Goal: Task Accomplishment & Management: Manage account settings

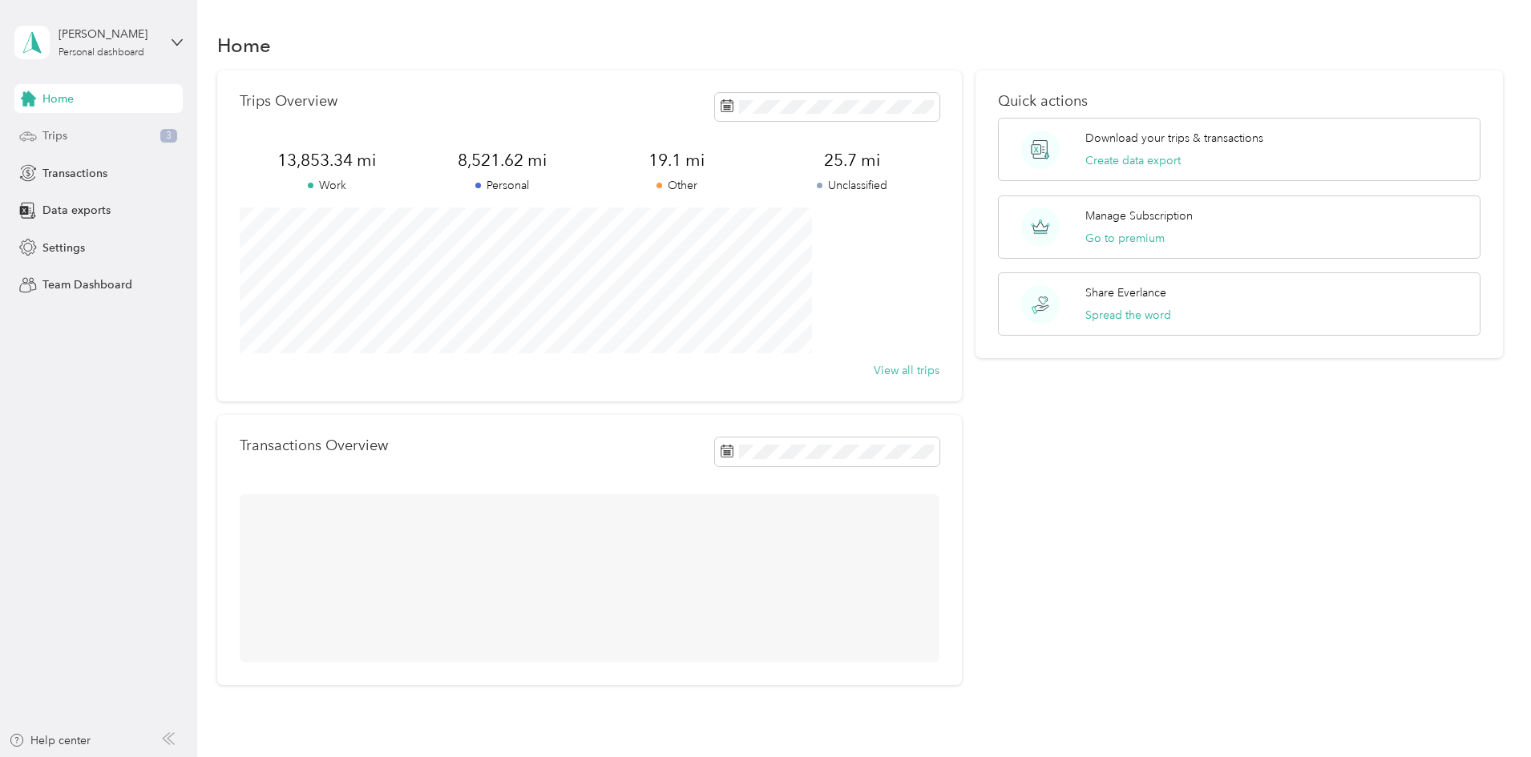
click at [62, 147] on div "Trips 3" at bounding box center [98, 136] width 168 height 29
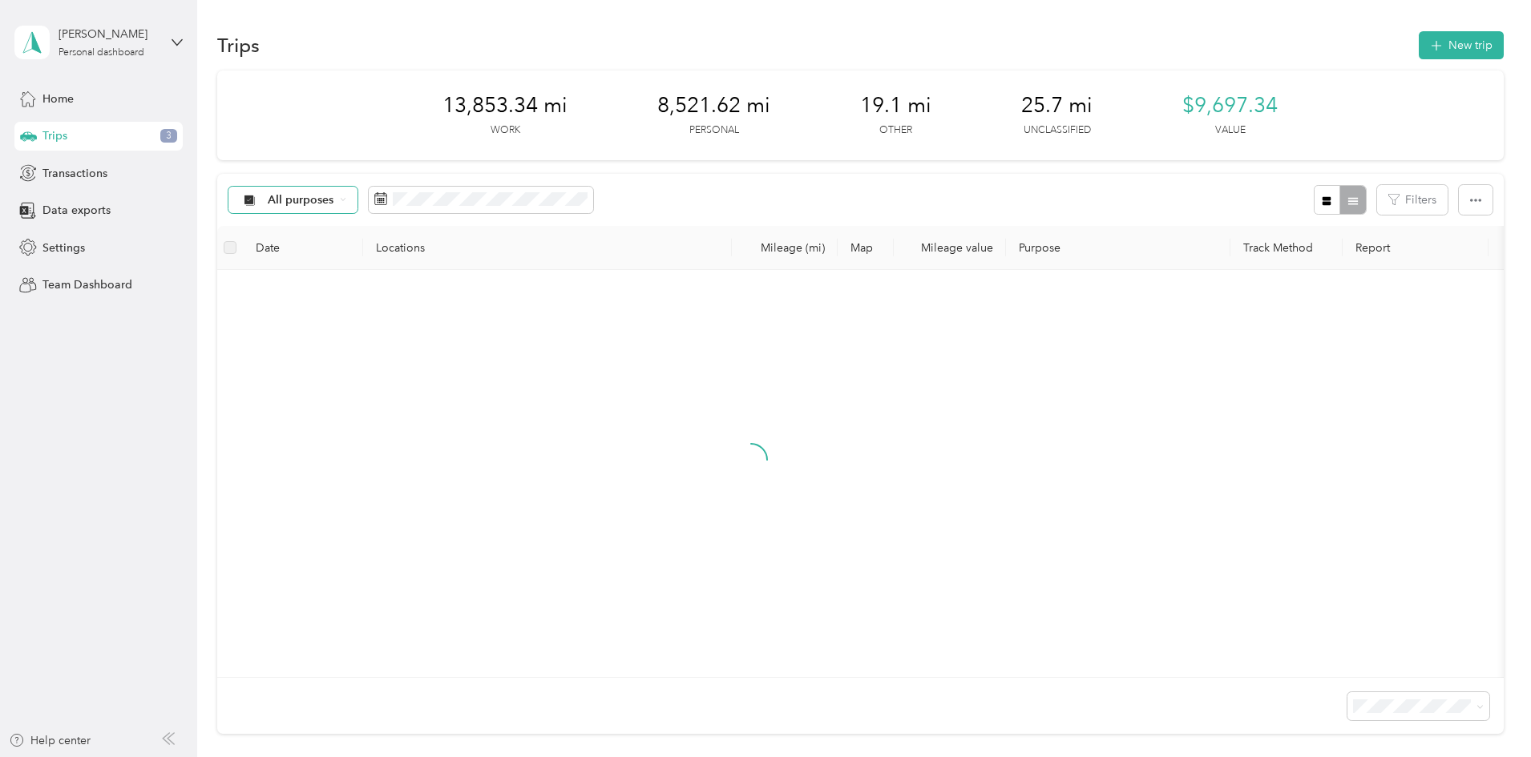
click at [358, 193] on div "All purposes" at bounding box center [293, 200] width 130 height 27
click at [414, 248] on li "Unclassified" at bounding box center [440, 257] width 211 height 28
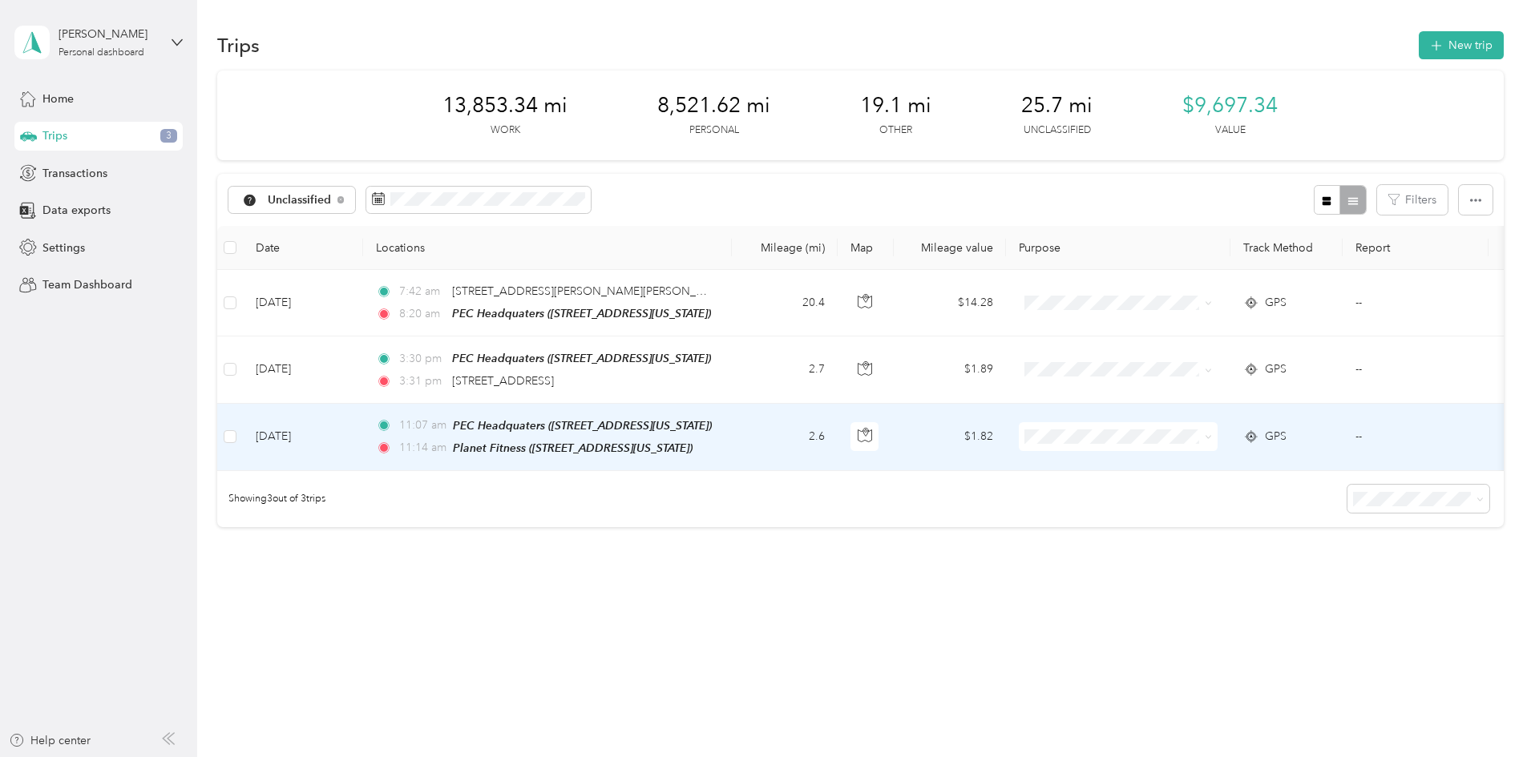
click at [838, 435] on td "2.6" at bounding box center [785, 437] width 106 height 67
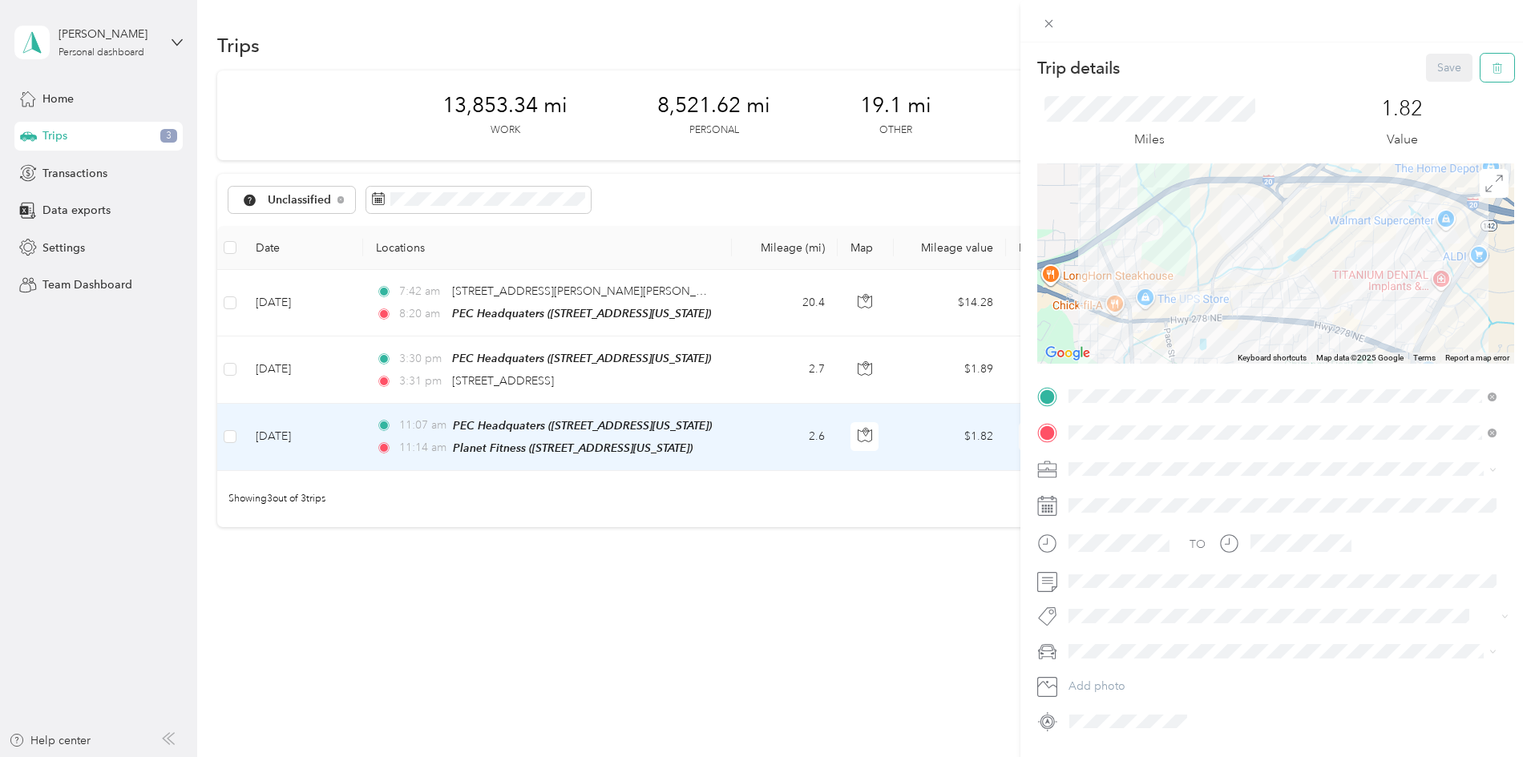
click at [1499, 70] on icon "button" at bounding box center [1499, 69] width 0 height 4
click at [1440, 92] on button "Yes" at bounding box center [1438, 88] width 31 height 26
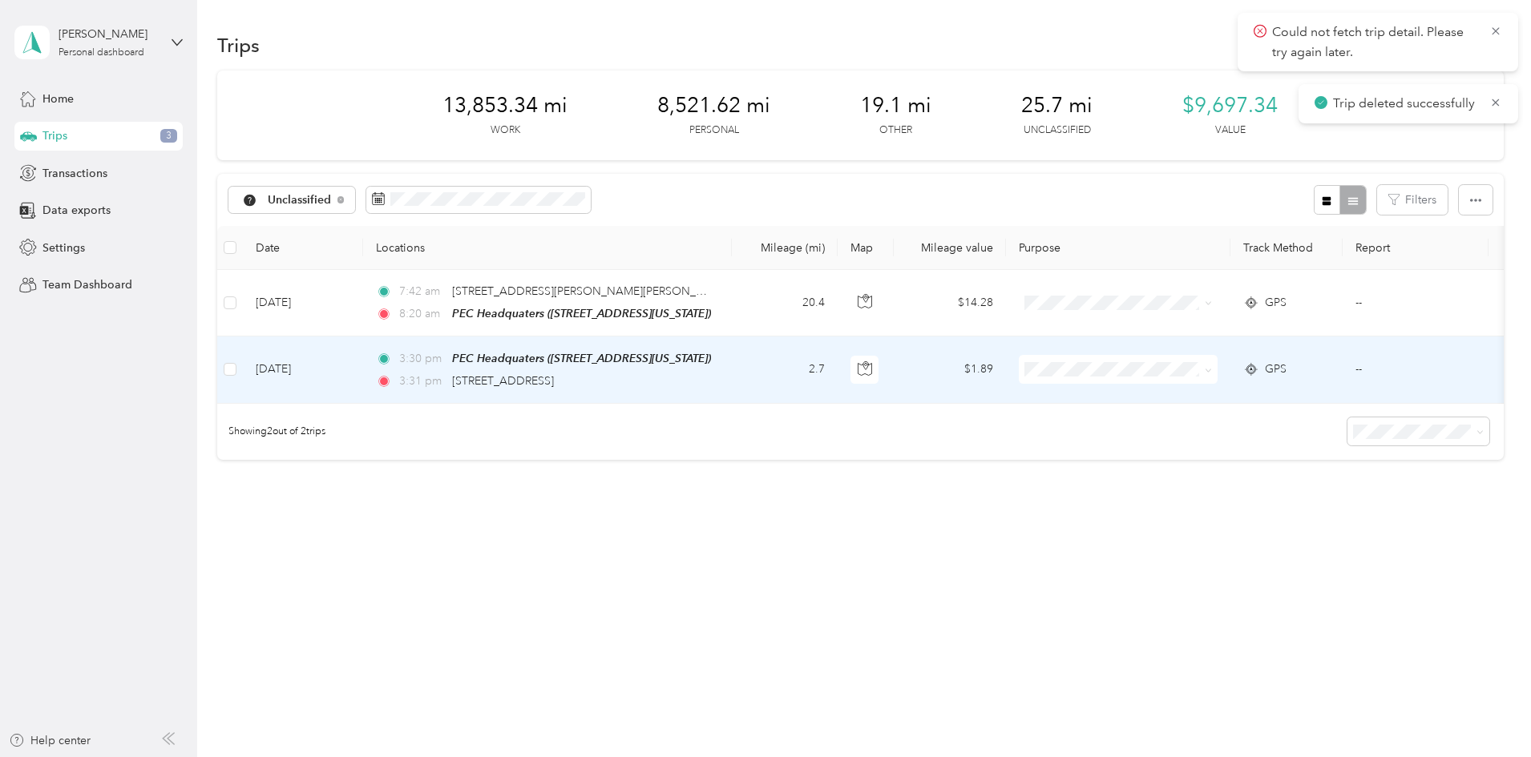
click at [838, 386] on td "2.7" at bounding box center [785, 370] width 106 height 67
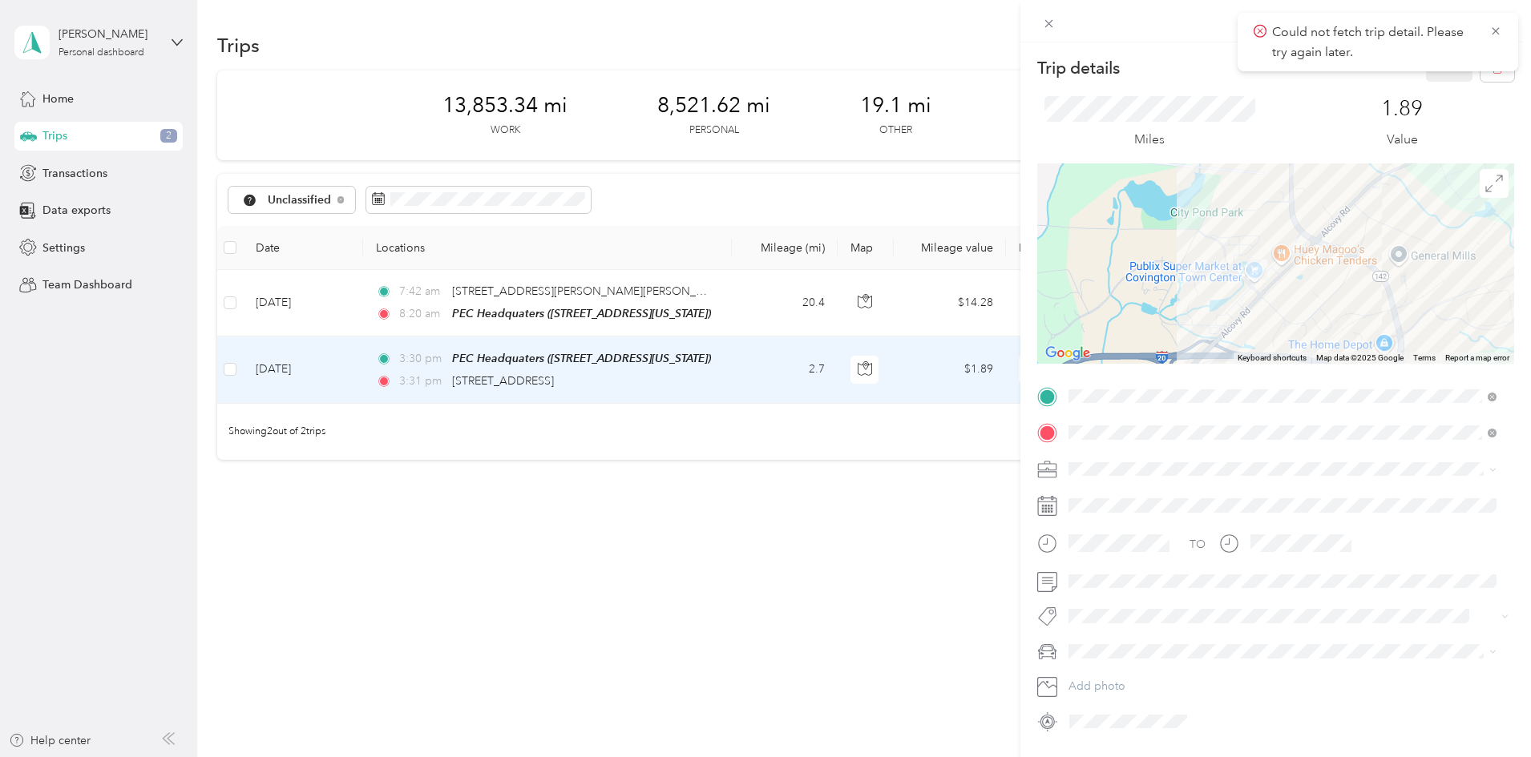
drag, startPoint x: 1133, startPoint y: 284, endPoint x: 1262, endPoint y: 293, distance: 129.3
click at [1262, 293] on div at bounding box center [1275, 264] width 477 height 200
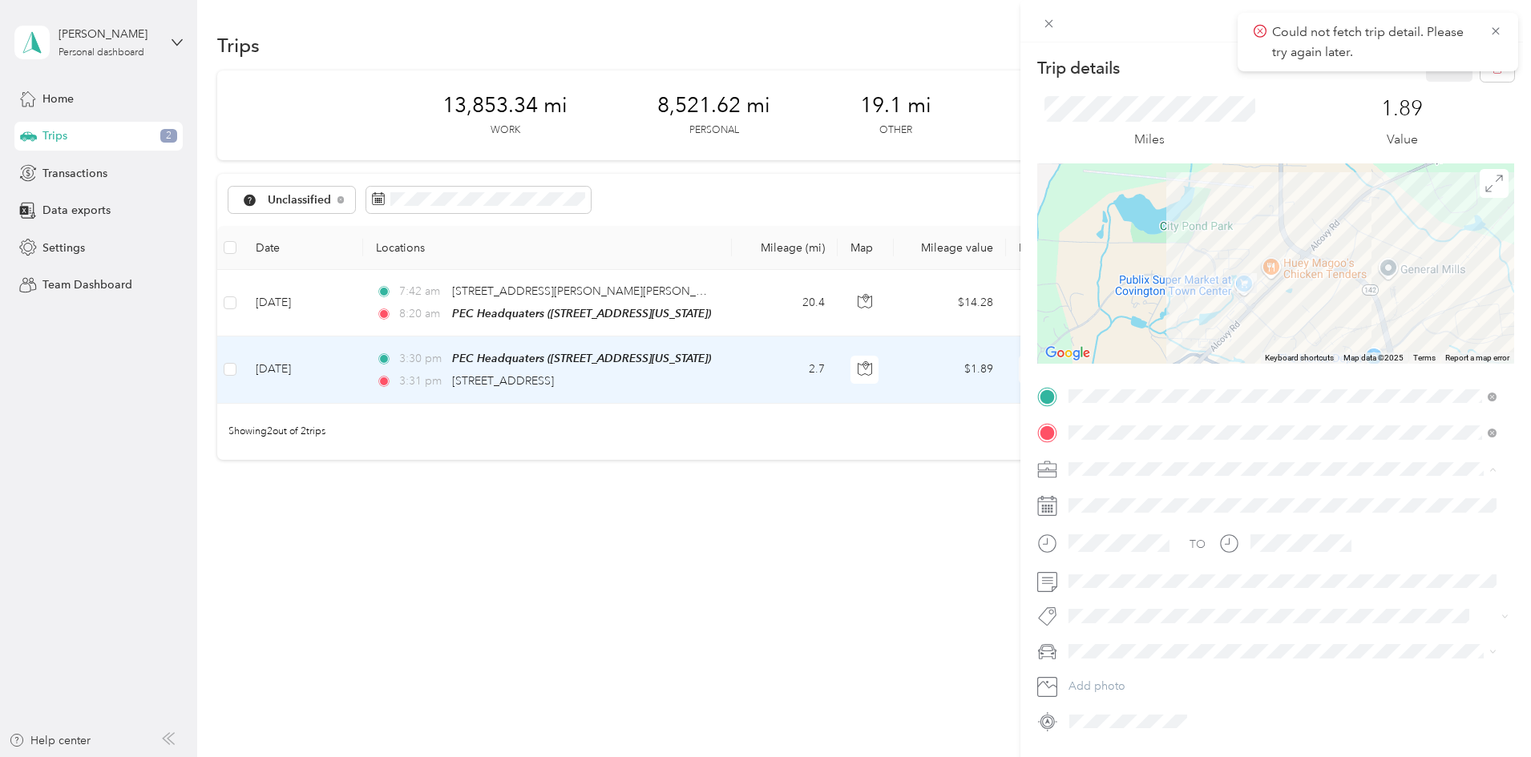
click at [1108, 529] on li "Personal" at bounding box center [1282, 525] width 439 height 28
click at [1426, 79] on button "Save" at bounding box center [1449, 68] width 46 height 28
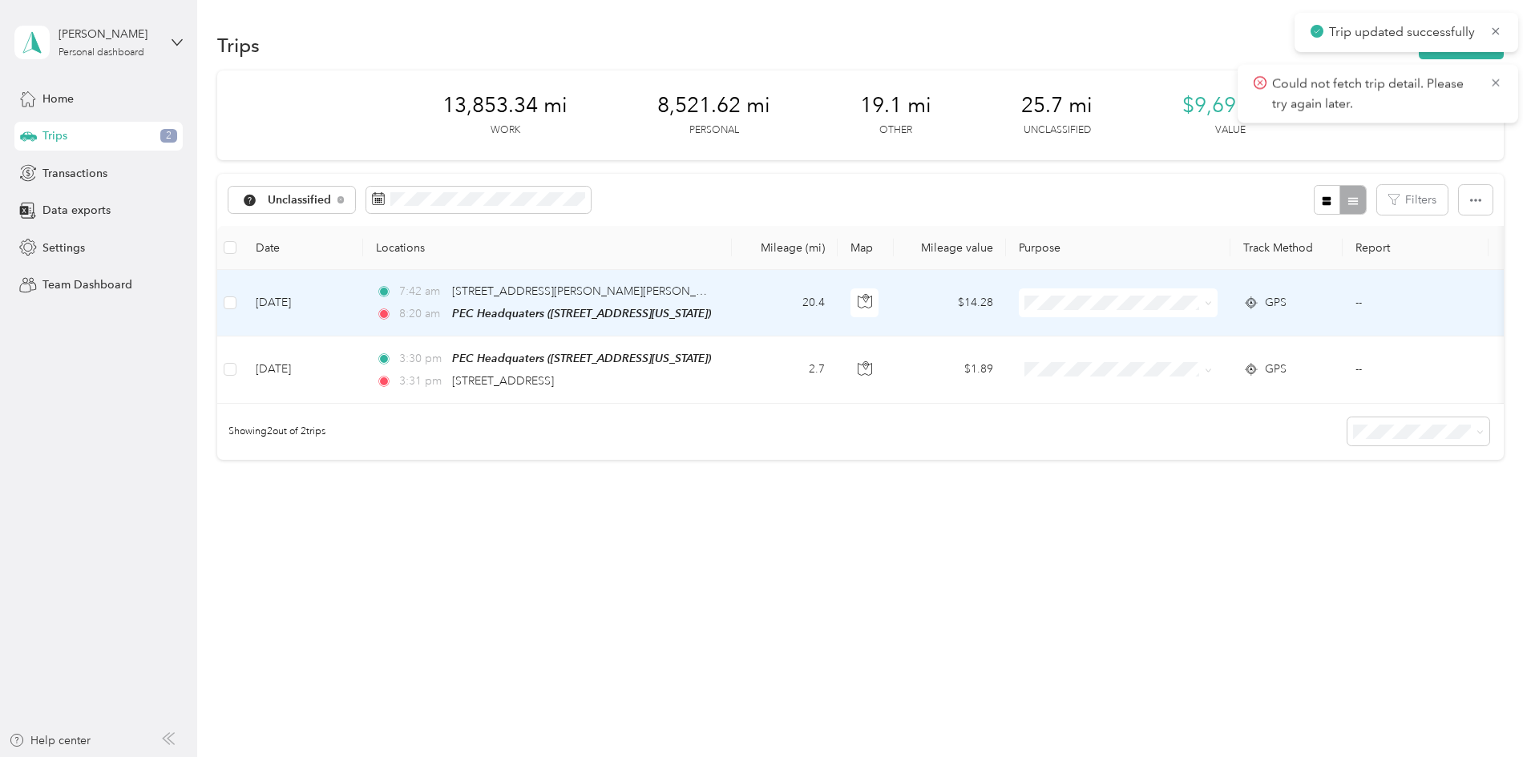
click at [838, 307] on td "20.4" at bounding box center [785, 303] width 106 height 67
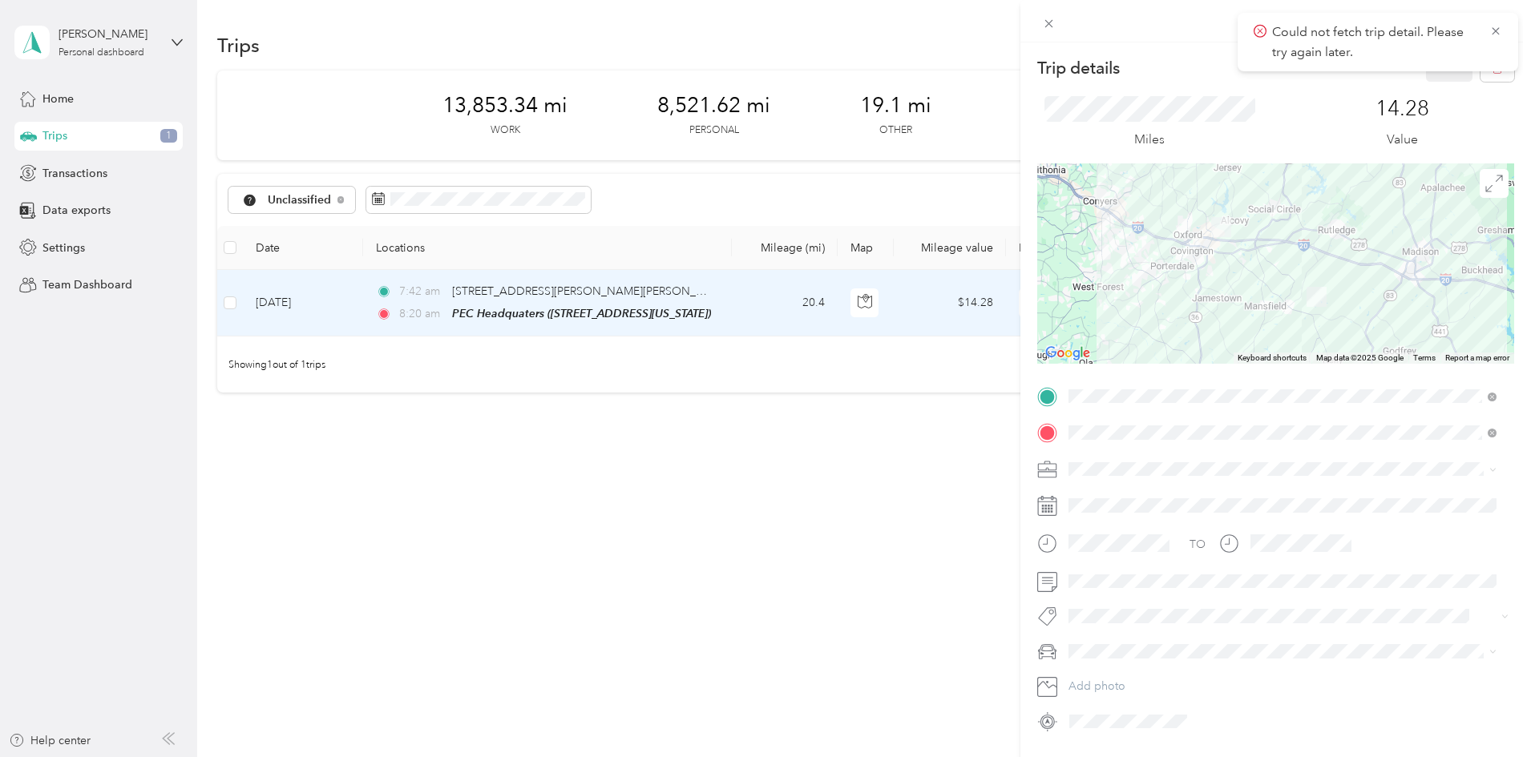
click at [1105, 521] on span "Personal" at bounding box center [1095, 524] width 42 height 14
click at [1452, 75] on button "Save" at bounding box center [1449, 68] width 46 height 28
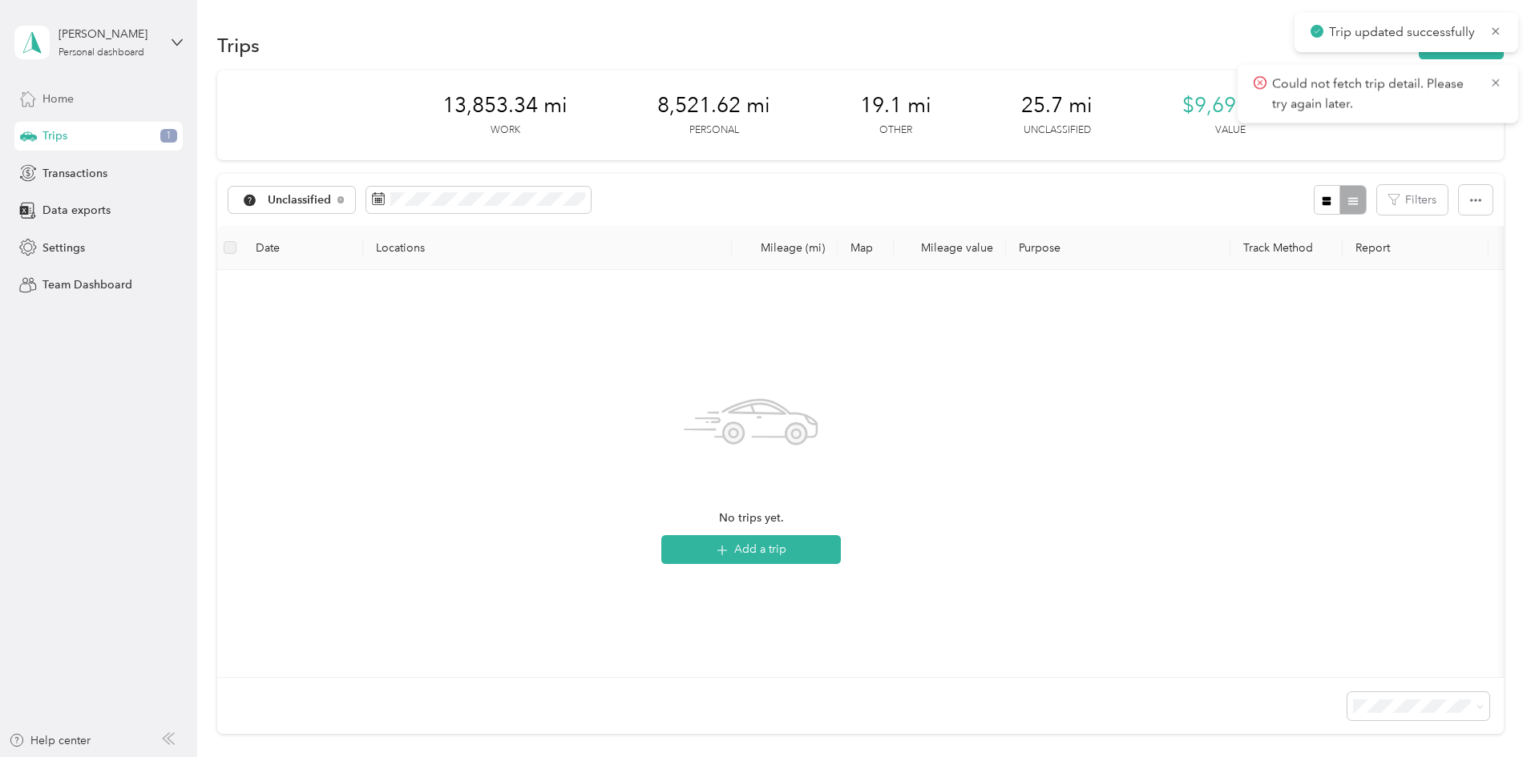
click at [91, 101] on div "Home" at bounding box center [98, 98] width 168 height 29
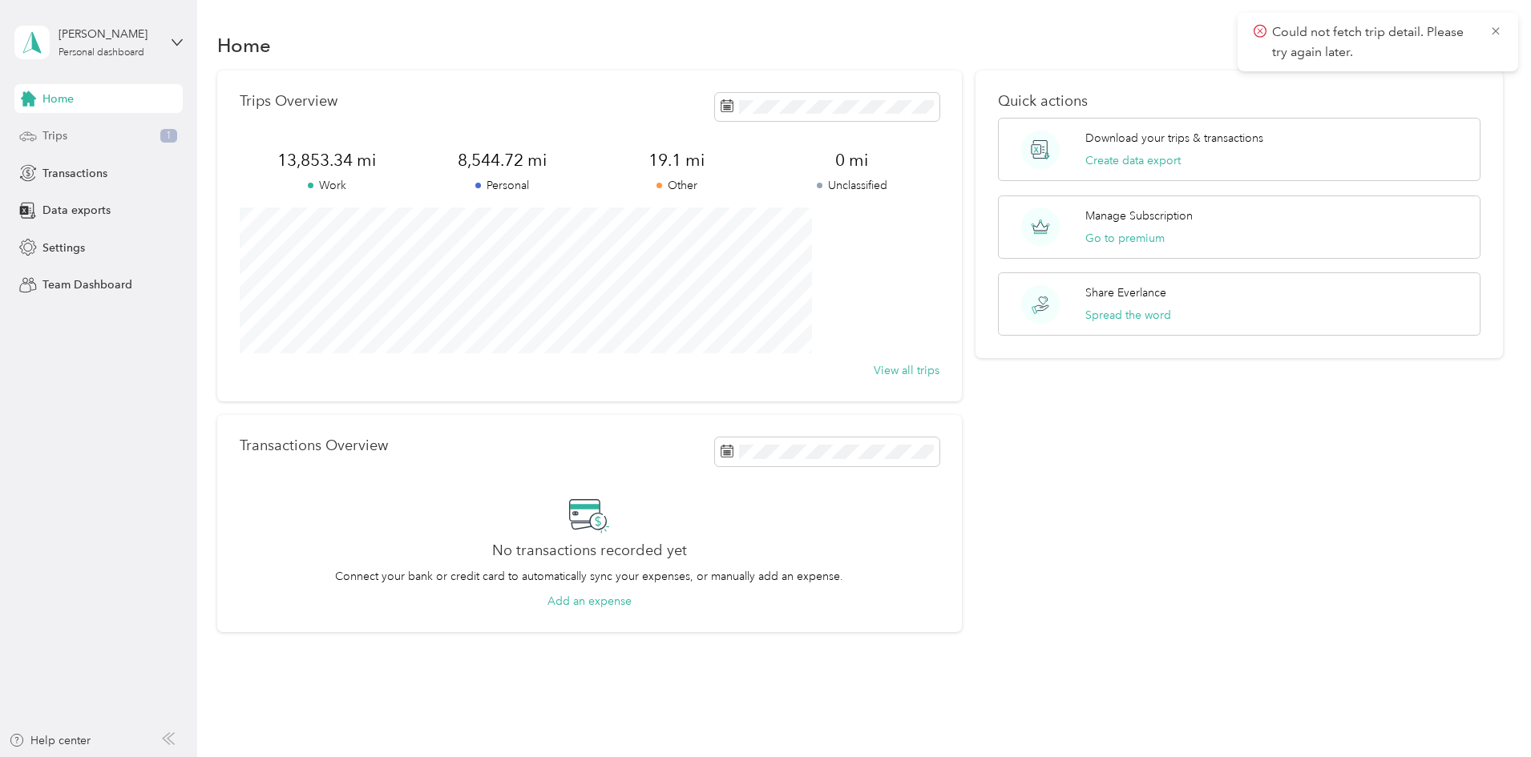
click at [51, 123] on div "Trips 1" at bounding box center [98, 136] width 168 height 29
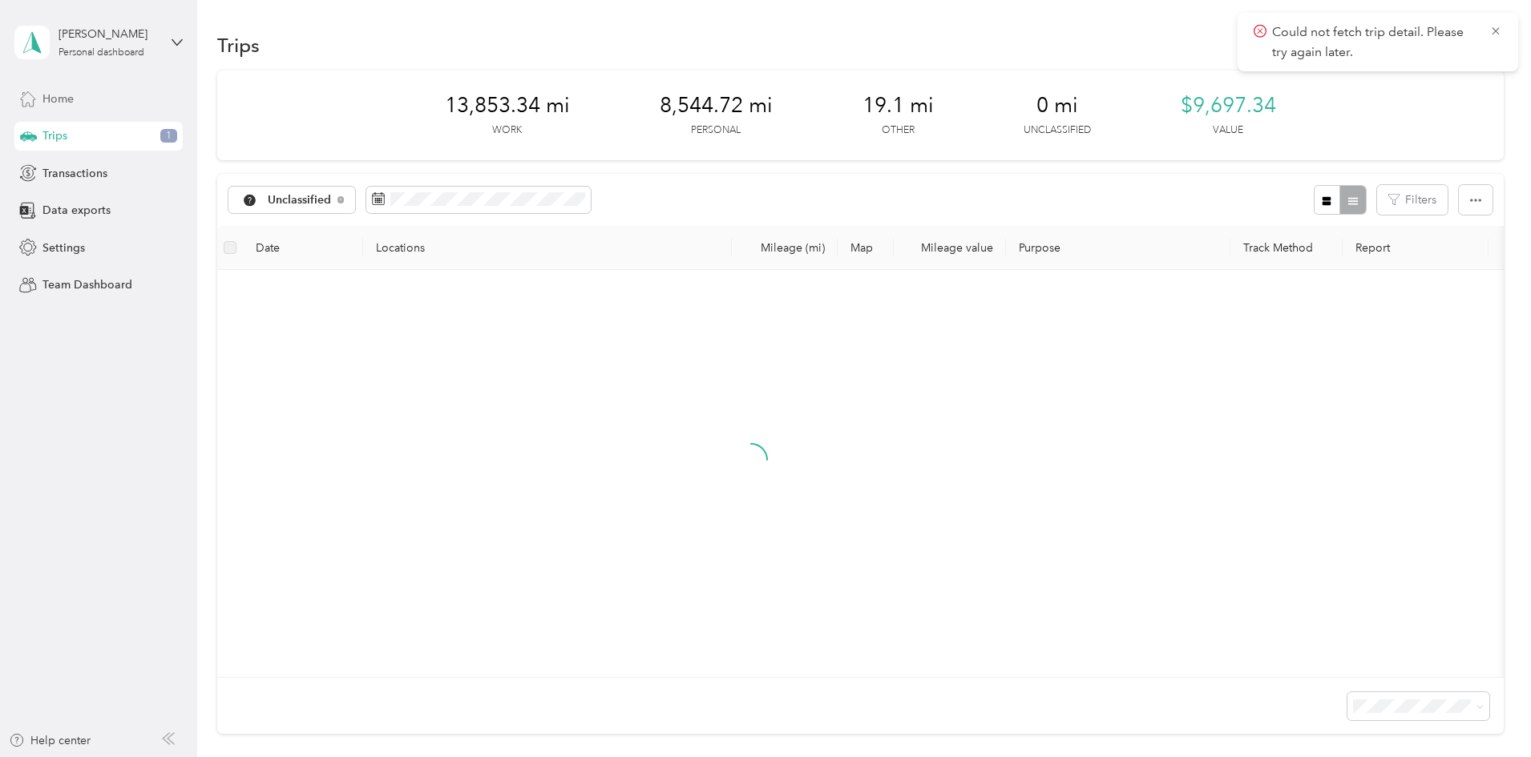
click at [56, 89] on div "Home" at bounding box center [98, 98] width 168 height 29
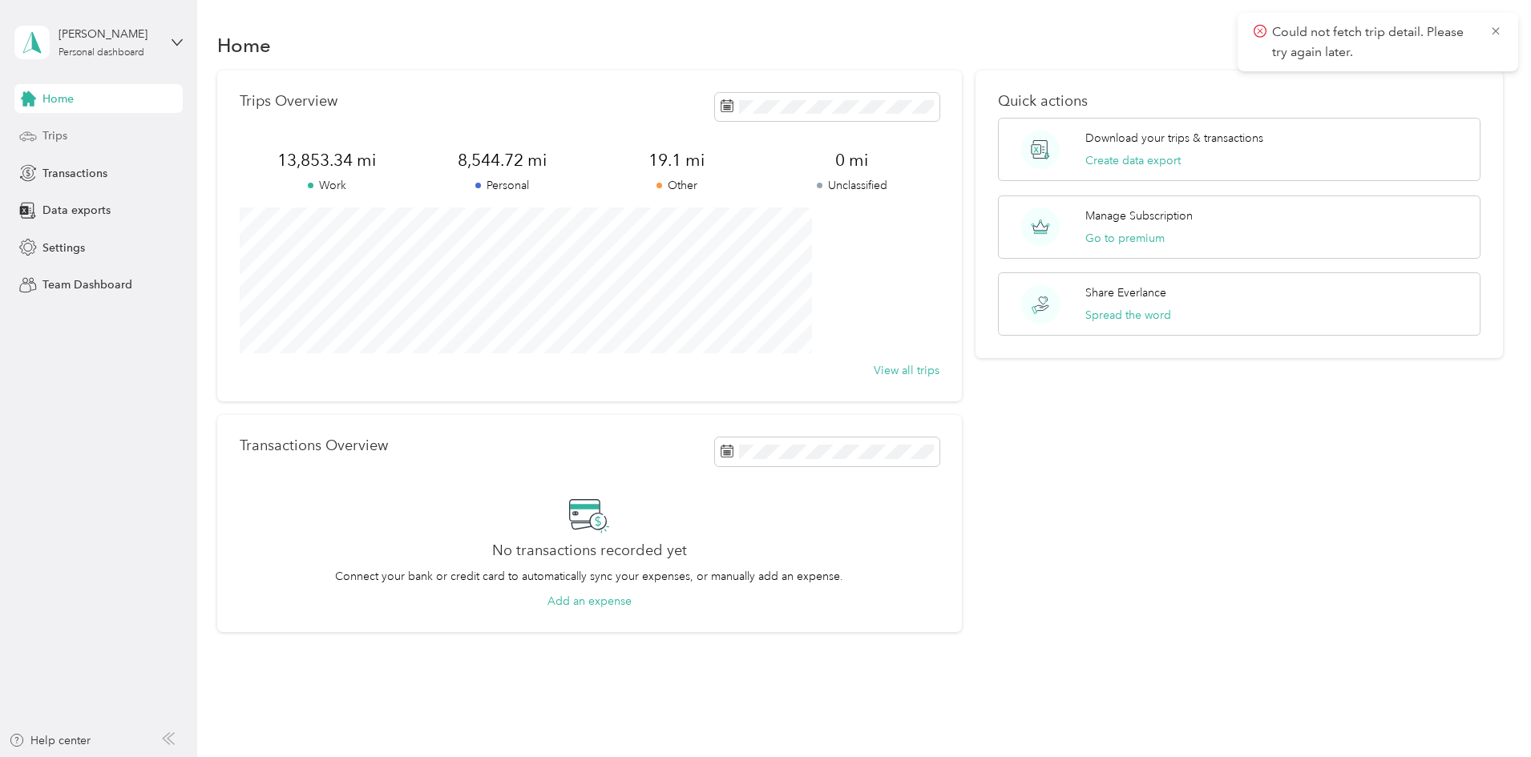
click at [91, 127] on div "Trips" at bounding box center [98, 136] width 168 height 29
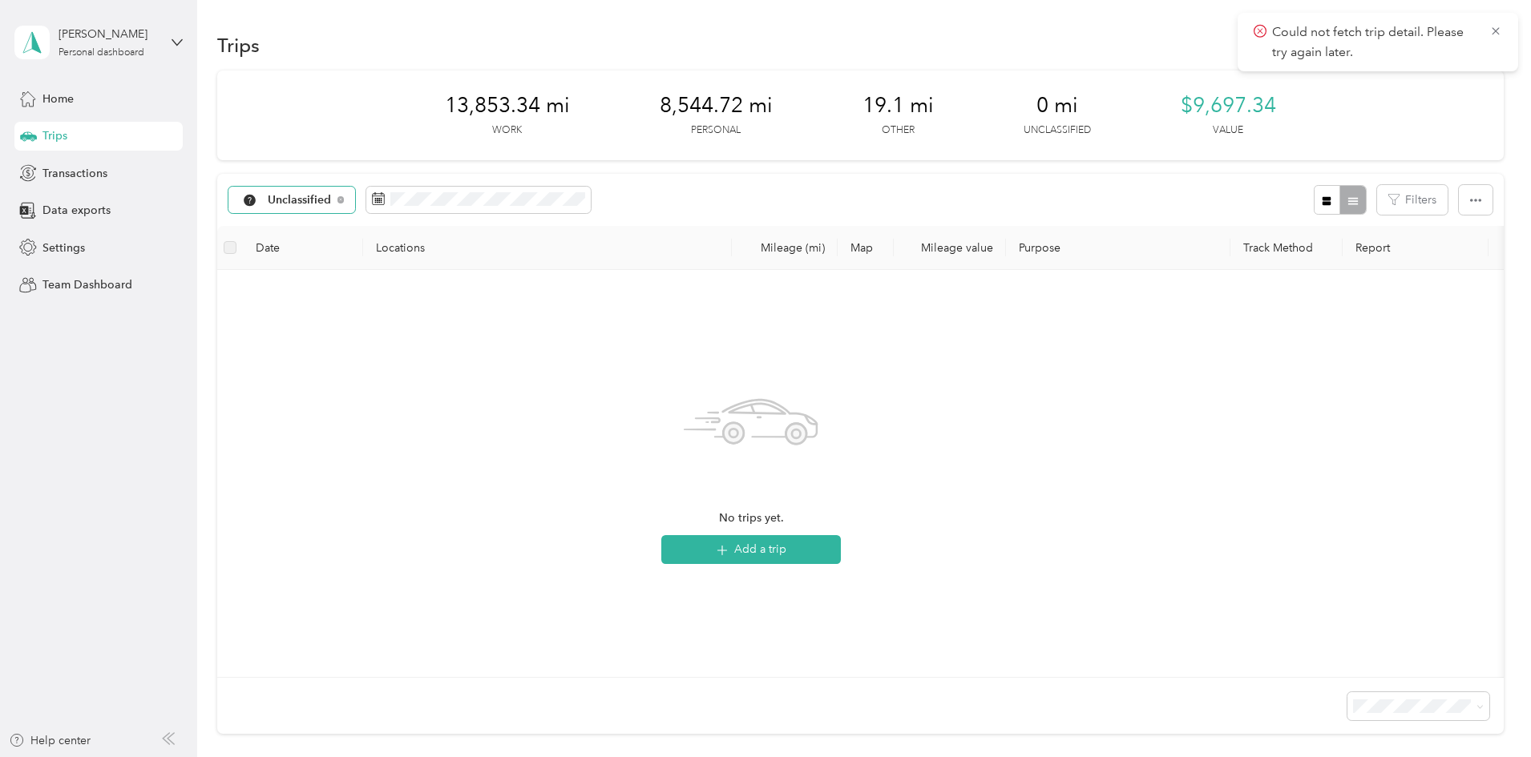
click at [356, 198] on div "Unclassified" at bounding box center [291, 200] width 127 height 27
click at [398, 420] on span "Other" at bounding box center [455, 422] width 160 height 17
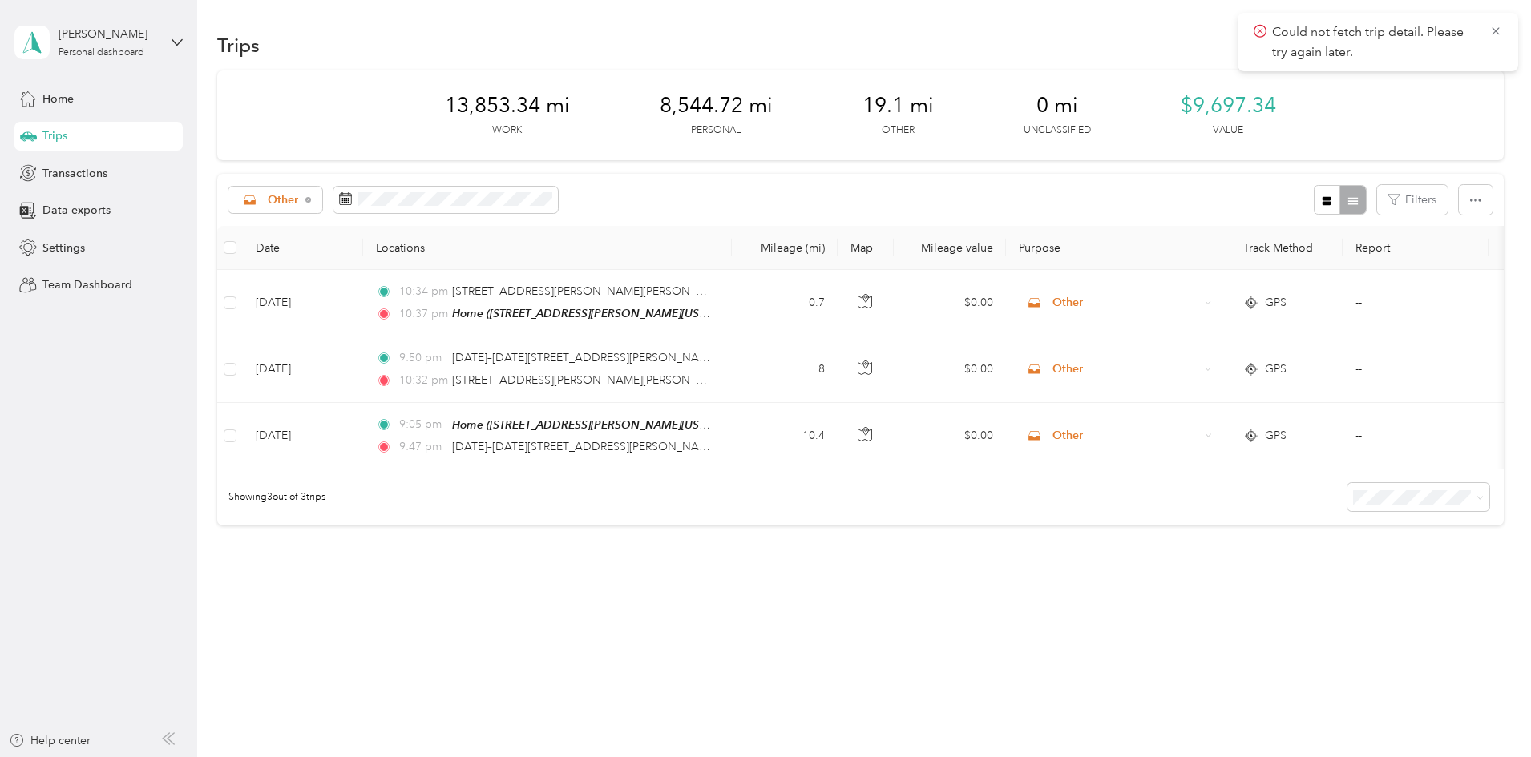
click at [125, 114] on div "Home Trips Transactions Data exports Settings Team Dashboard" at bounding box center [98, 192] width 168 height 216
click at [125, 104] on div "Home" at bounding box center [98, 98] width 168 height 29
